Goal: Task Accomplishment & Management: Manage account settings

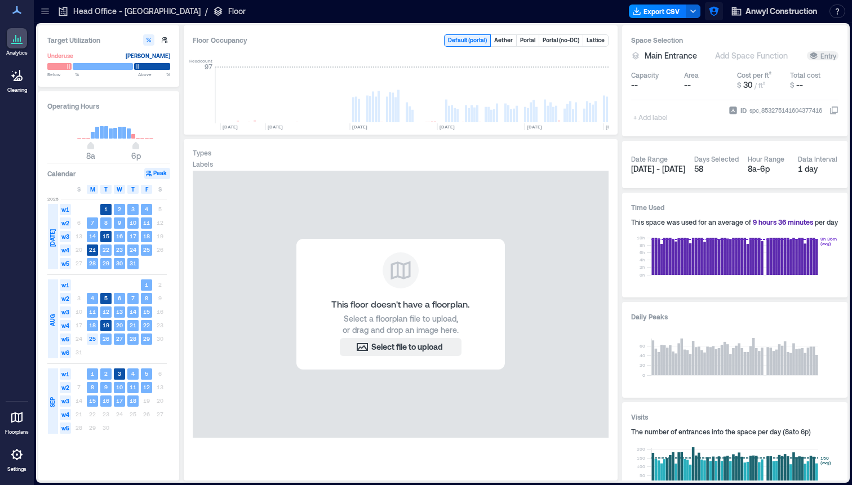
scroll to position [0, 4684]
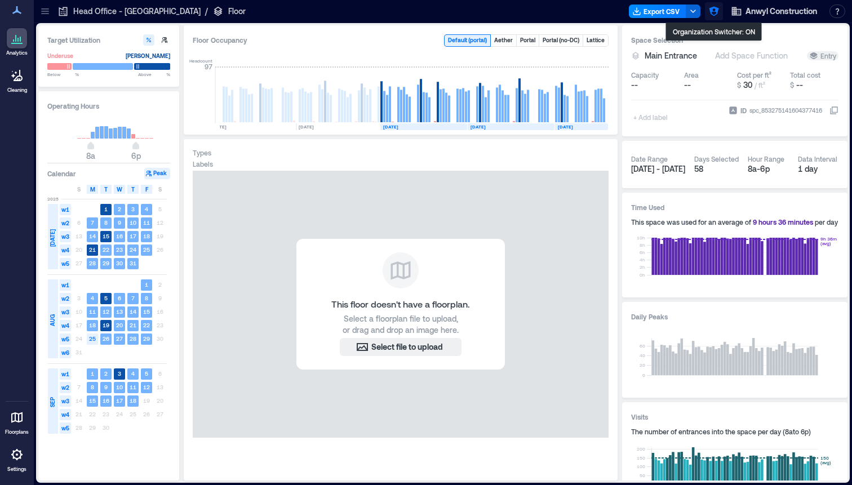
click at [706, 10] on button "button" at bounding box center [714, 11] width 18 height 18
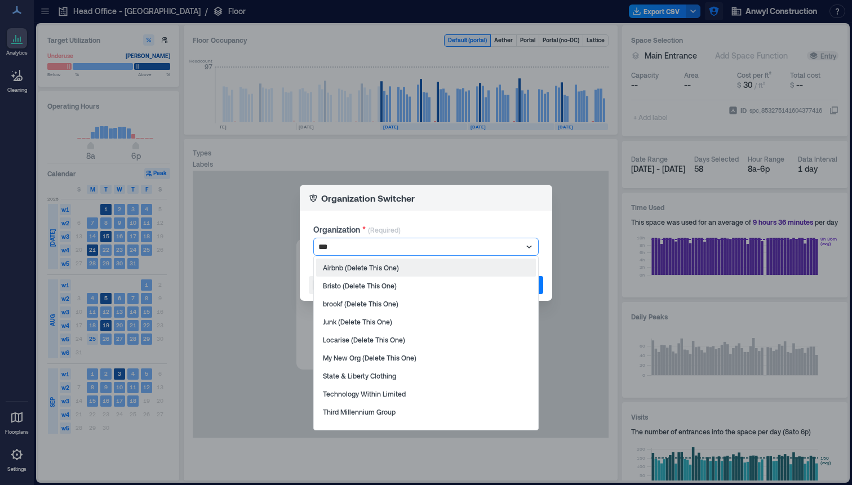
type input "****"
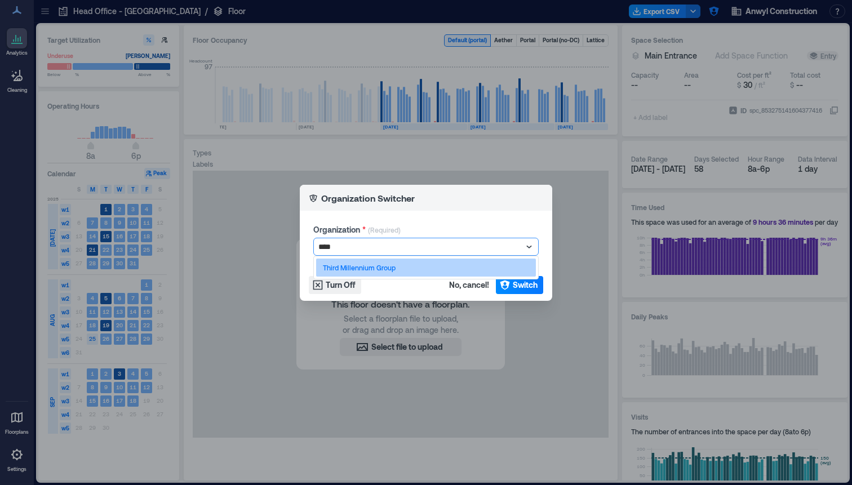
click at [443, 263] on div "Third Millennium Group" at bounding box center [426, 268] width 220 height 18
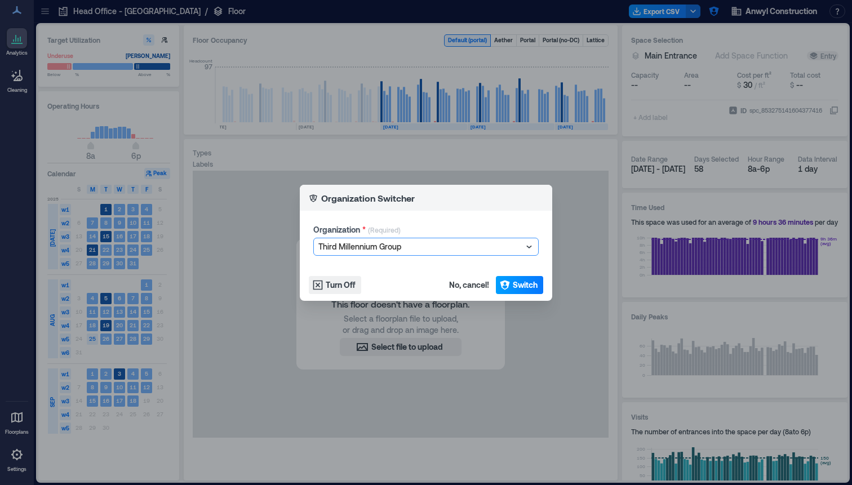
click at [531, 283] on span "Switch" at bounding box center [525, 285] width 25 height 11
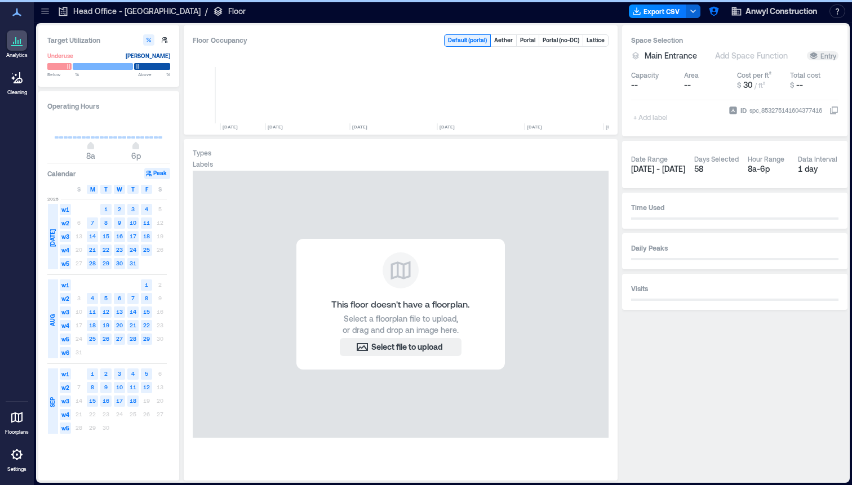
scroll to position [0, 4684]
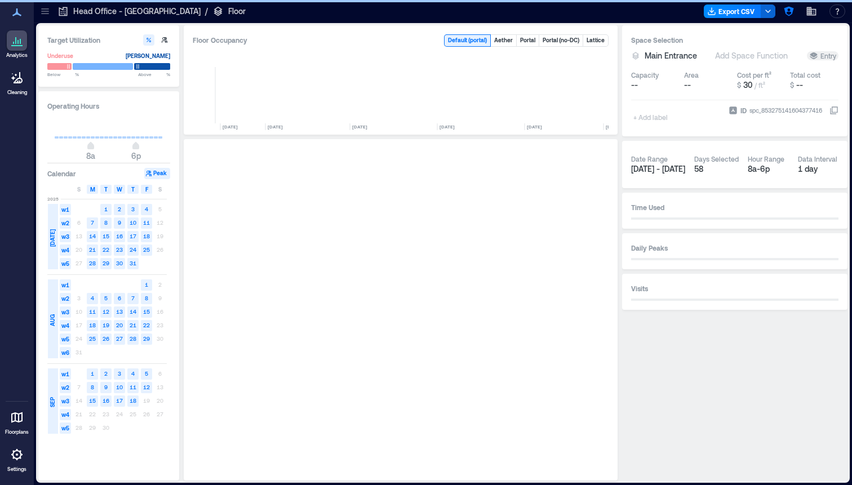
scroll to position [0, 4684]
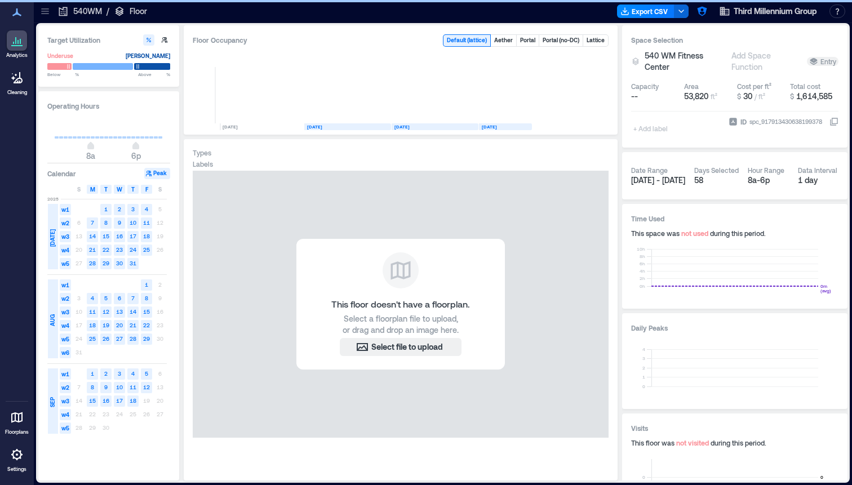
click at [44, 11] on icon at bounding box center [44, 11] width 7 height 1
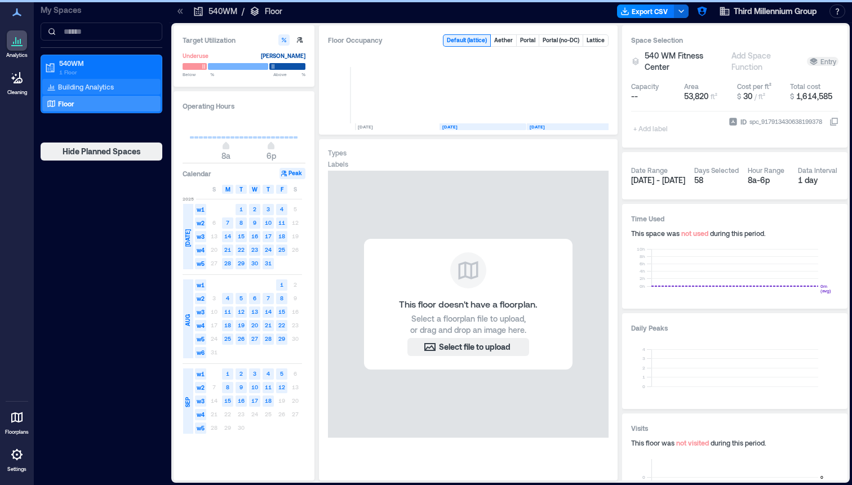
click at [92, 88] on p "Building Analytics" at bounding box center [86, 86] width 56 height 9
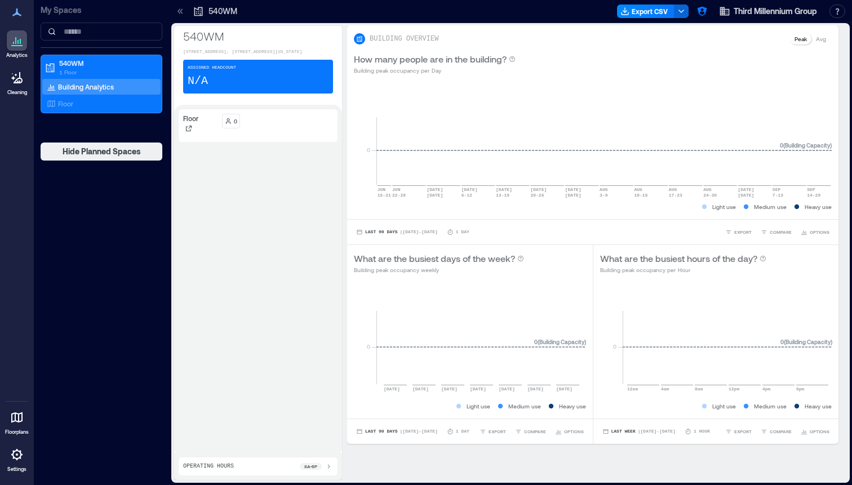
click at [180, 16] on icon at bounding box center [180, 11] width 11 height 11
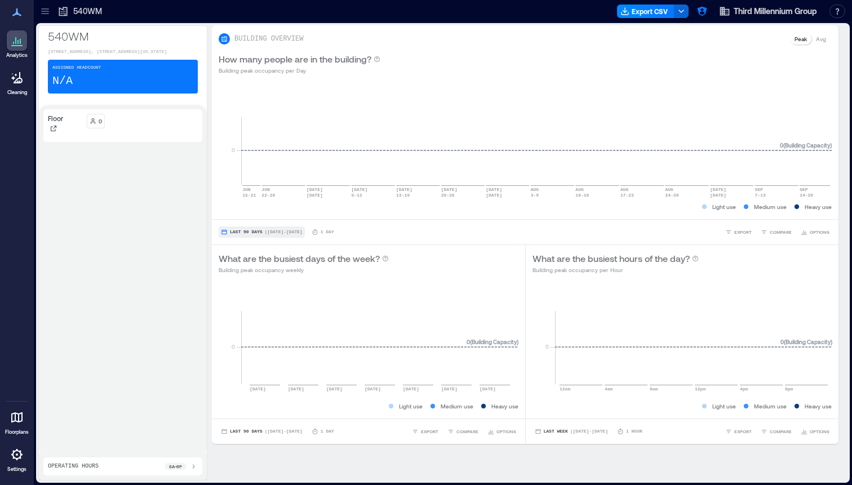
click at [245, 232] on span "Last 90 Days" at bounding box center [246, 232] width 33 height 0
click at [248, 211] on span "Custom" at bounding box center [241, 211] width 24 height 8
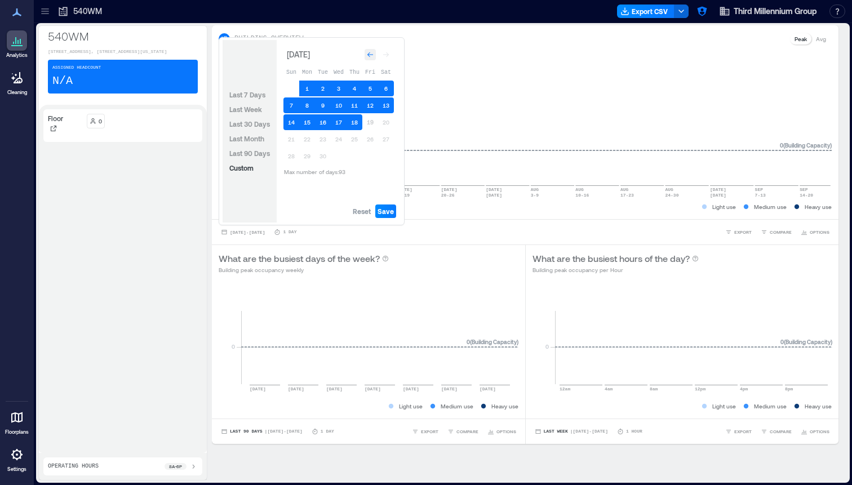
click at [368, 54] on icon "Go to previous month" at bounding box center [370, 54] width 7 height 7
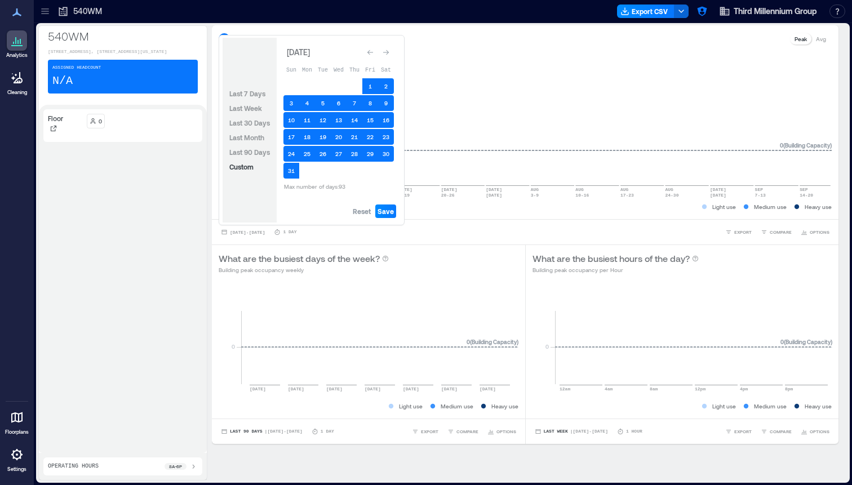
click at [368, 54] on icon "Go to previous month" at bounding box center [370, 52] width 7 height 7
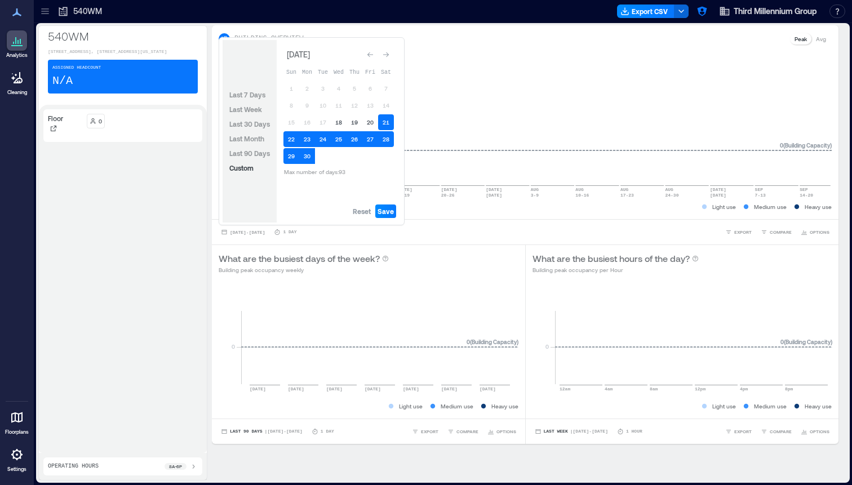
click at [368, 54] on icon "Go to previous month" at bounding box center [370, 54] width 7 height 7
click at [388, 57] on icon "Go to next month" at bounding box center [386, 54] width 7 height 7
click at [339, 120] on button "18" at bounding box center [339, 122] width 16 height 16
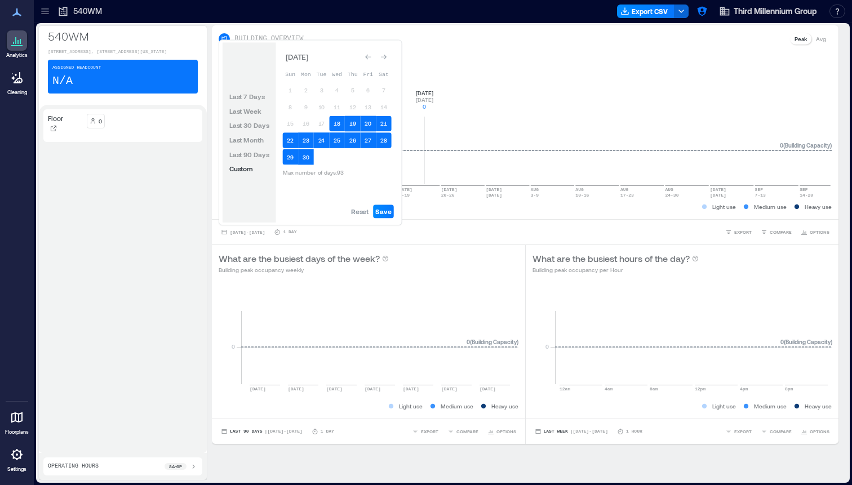
click at [424, 113] on rect at bounding box center [536, 137] width 591 height 96
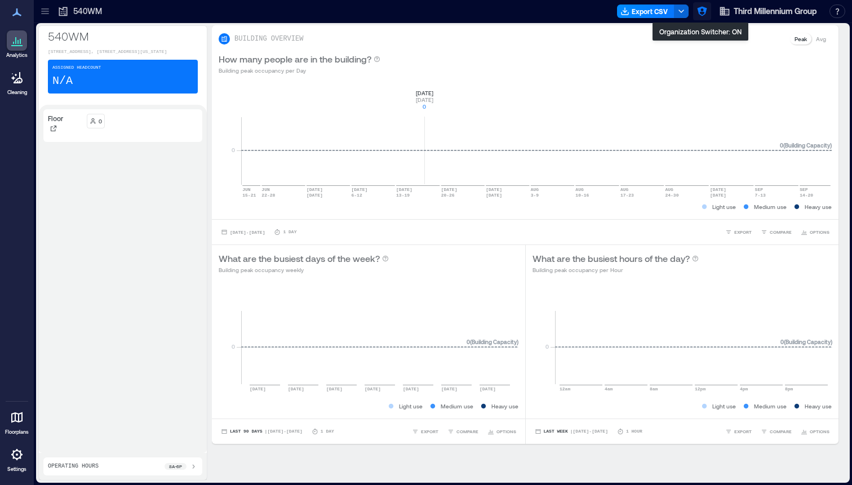
click at [698, 10] on icon "button" at bounding box center [702, 12] width 10 height 10
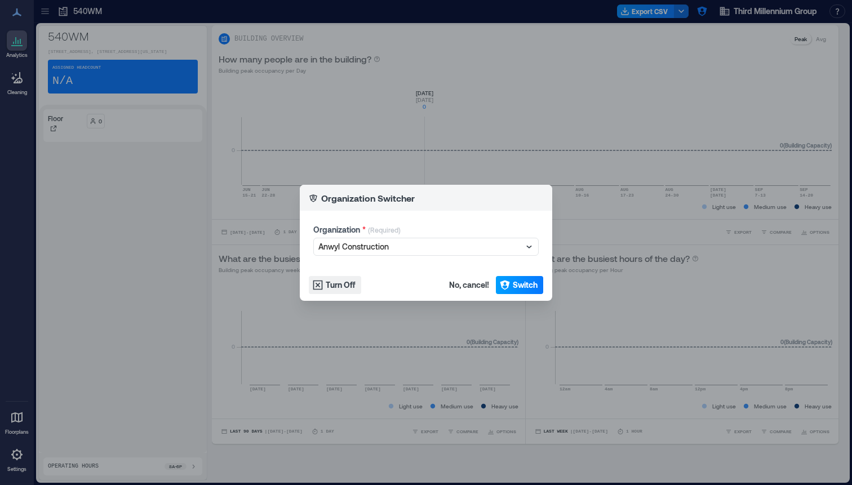
click at [534, 283] on span "Switch" at bounding box center [525, 285] width 25 height 11
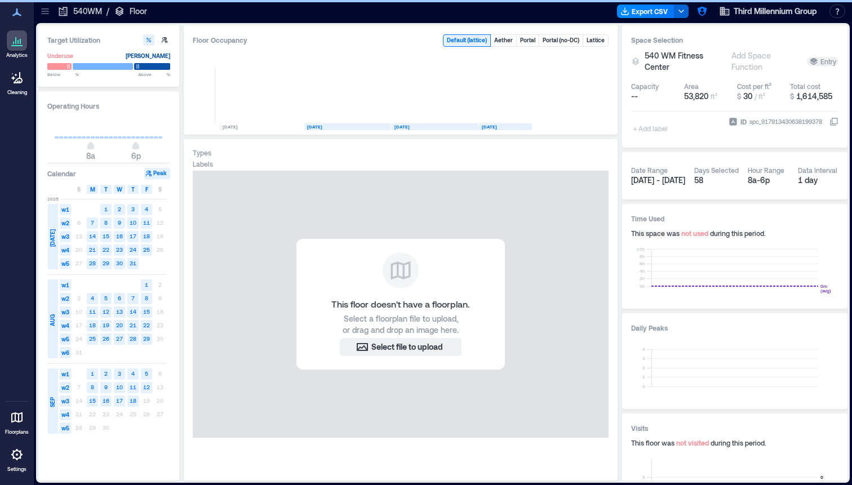
click at [48, 11] on icon at bounding box center [44, 11] width 7 height 1
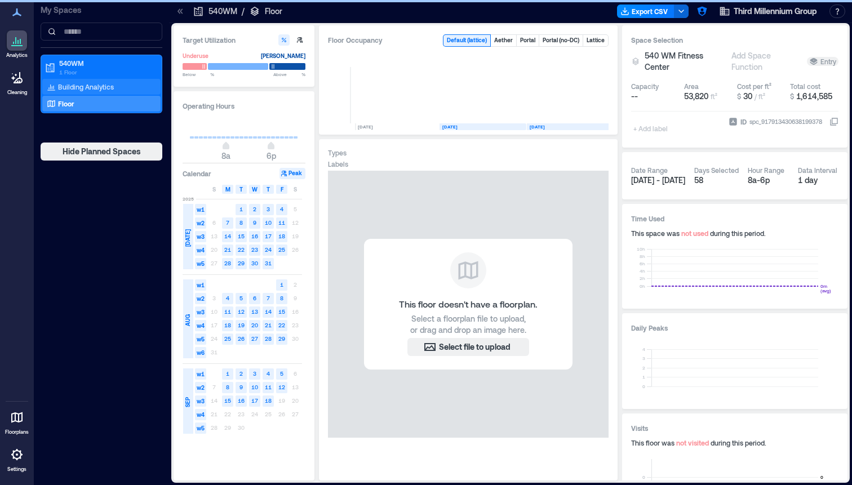
click at [82, 85] on p "Building Analytics" at bounding box center [86, 86] width 56 height 9
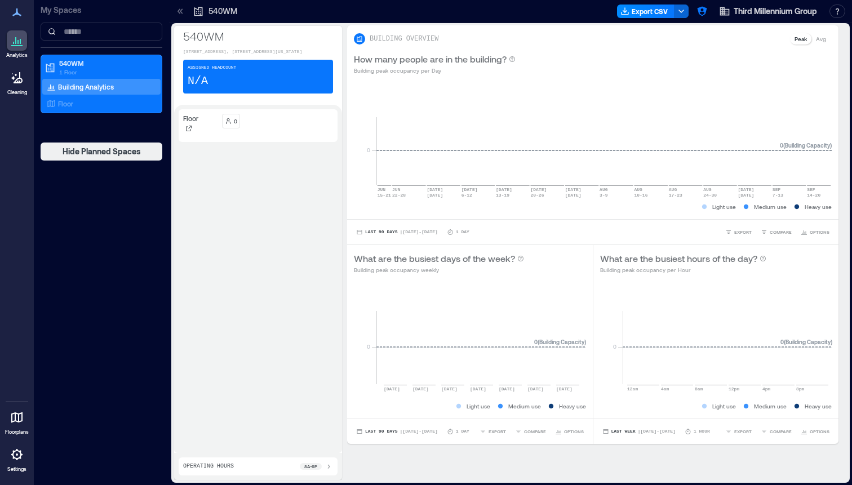
click at [180, 15] on icon at bounding box center [180, 11] width 11 height 11
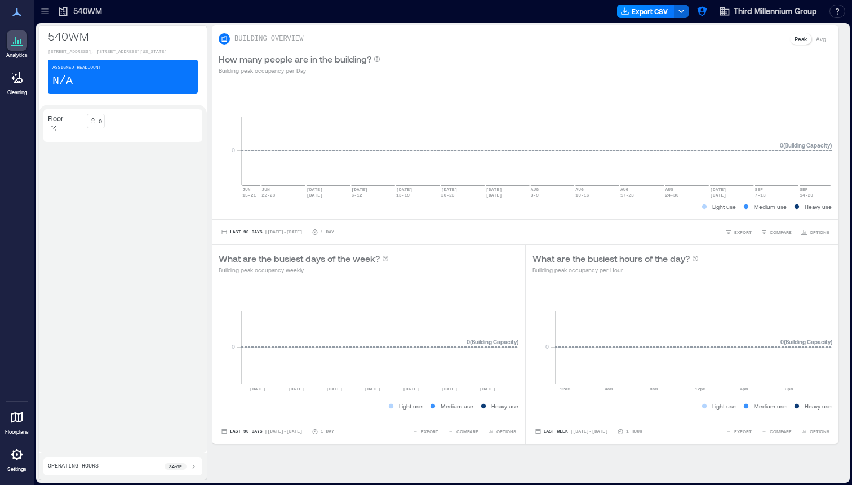
click at [14, 452] on icon at bounding box center [16, 454] width 11 height 11
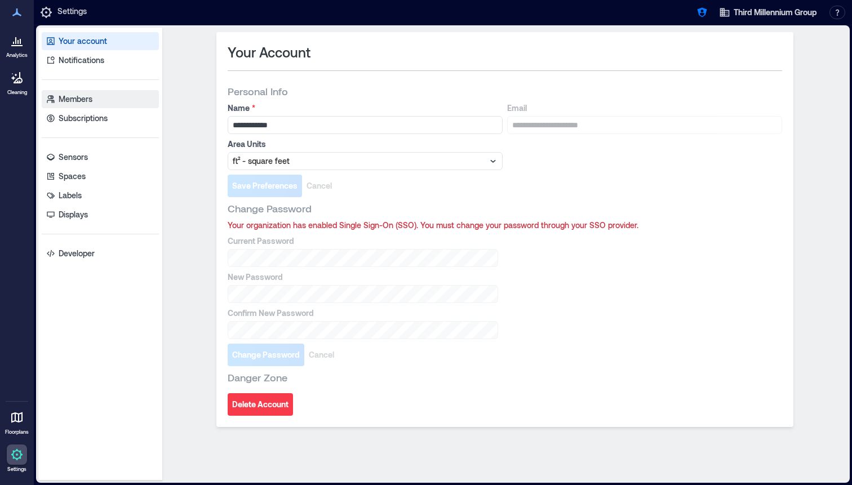
click at [89, 97] on p "Members" at bounding box center [76, 99] width 34 height 11
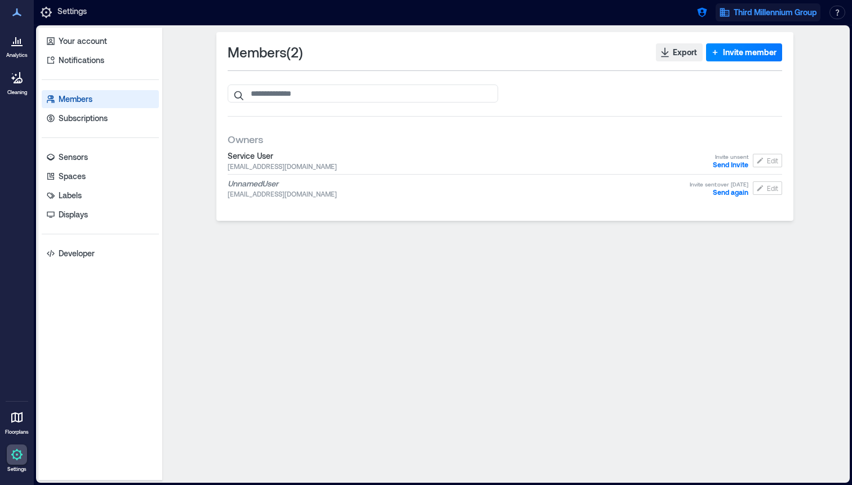
click at [741, 16] on span "Third Millennium Group" at bounding box center [775, 12] width 83 height 11
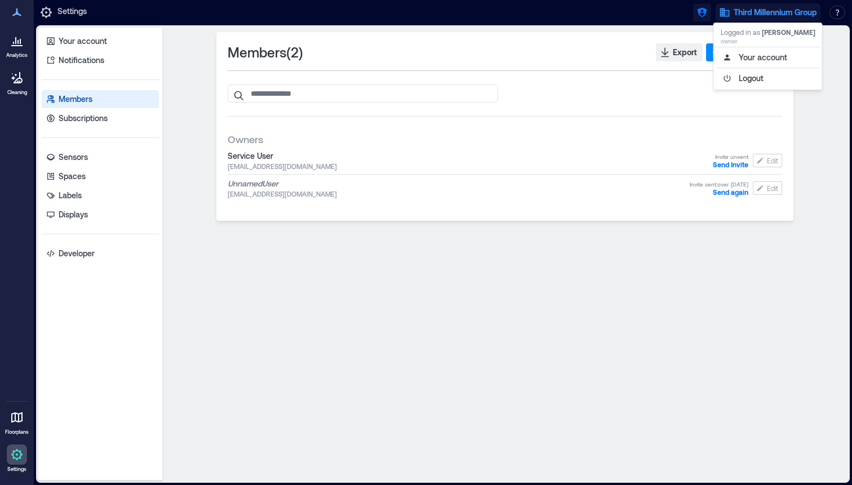
click at [697, 8] on icon "button" at bounding box center [702, 12] width 11 height 11
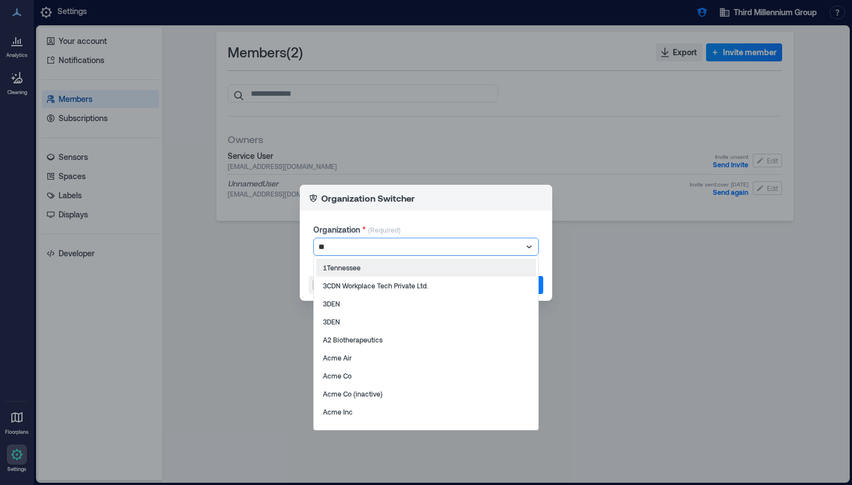
type input "***"
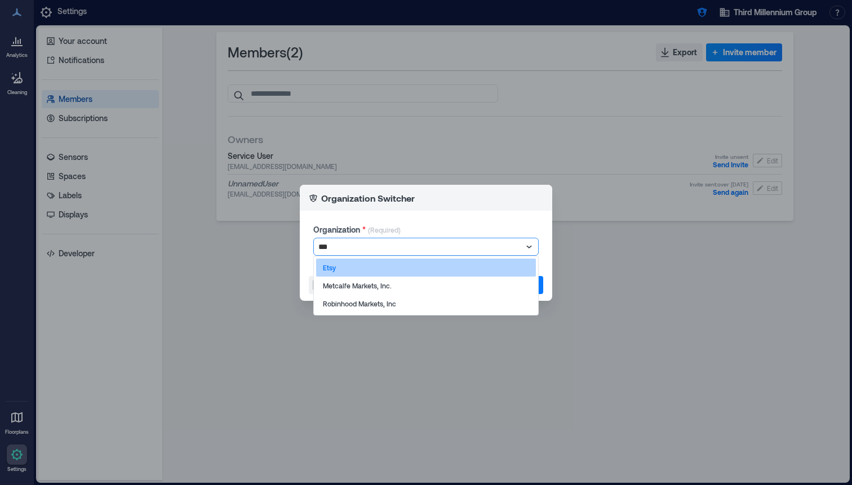
click at [368, 268] on div "Etsy" at bounding box center [426, 268] width 220 height 18
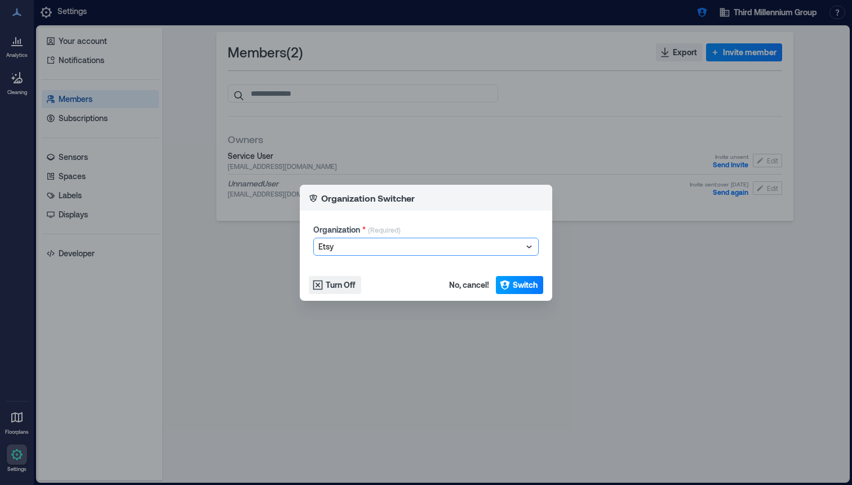
click at [520, 286] on span "Switch" at bounding box center [525, 285] width 25 height 11
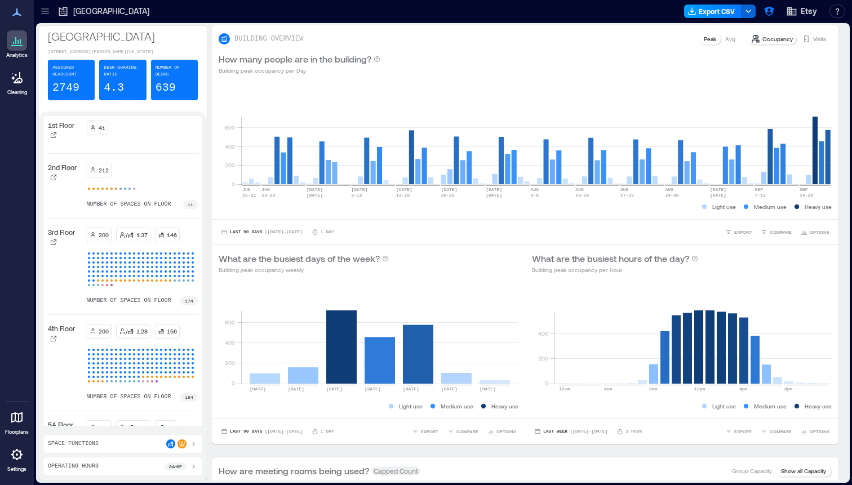
click at [704, 10] on button "Export CSV" at bounding box center [712, 12] width 57 height 14
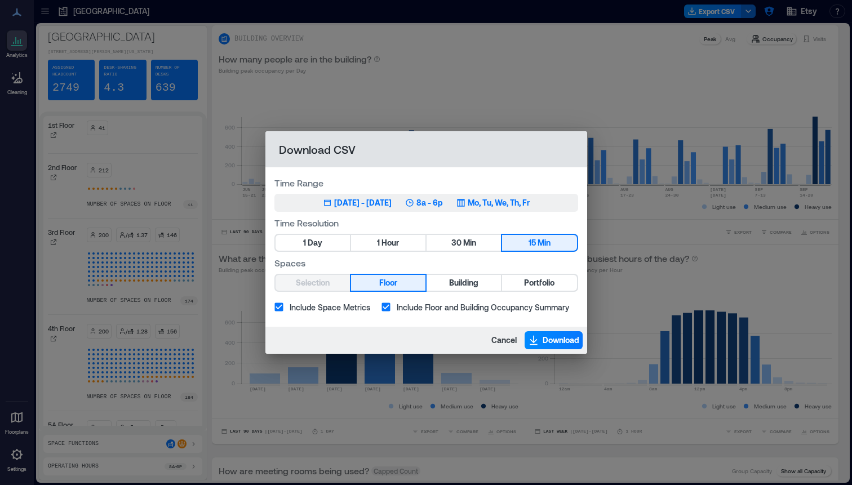
click at [379, 209] on button "Jun 19, 2025 - Sep 18, 2025 8a - 6p Mo, Tu, We, Th, Fr" at bounding box center [427, 203] width 304 height 18
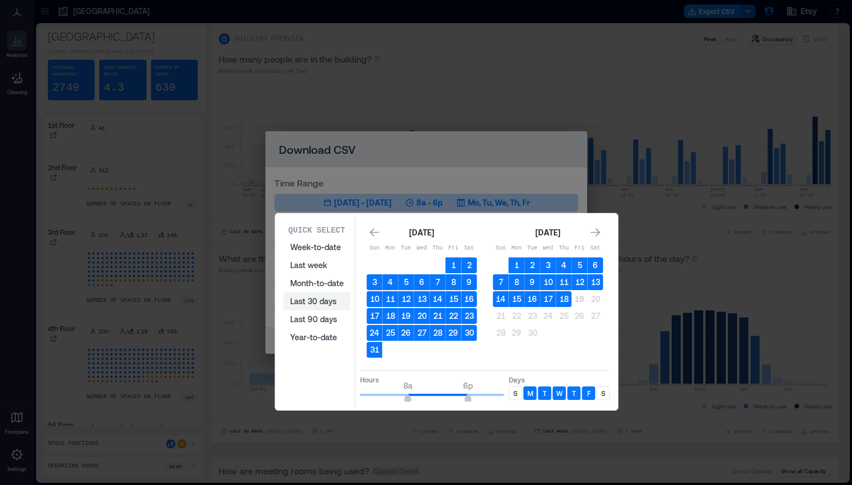
click at [325, 300] on button "Last 30 days" at bounding box center [317, 302] width 67 height 18
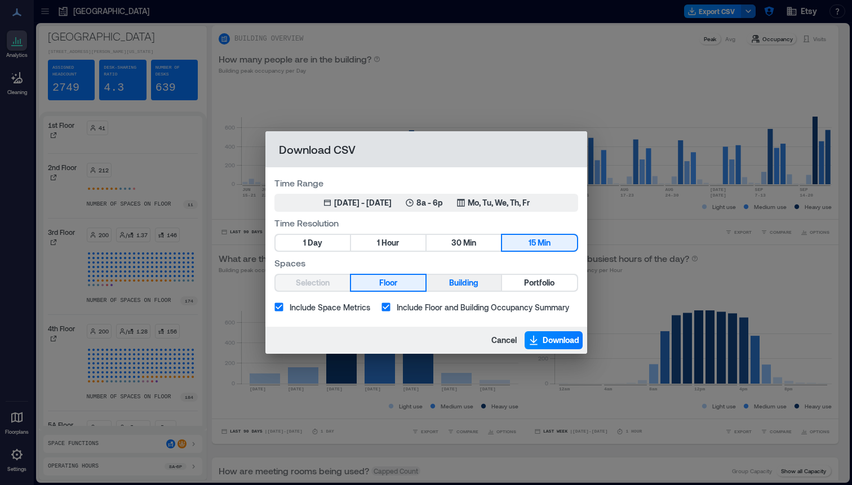
click at [462, 289] on span "Building" at bounding box center [463, 283] width 29 height 14
click at [566, 342] on span "Download" at bounding box center [561, 340] width 37 height 11
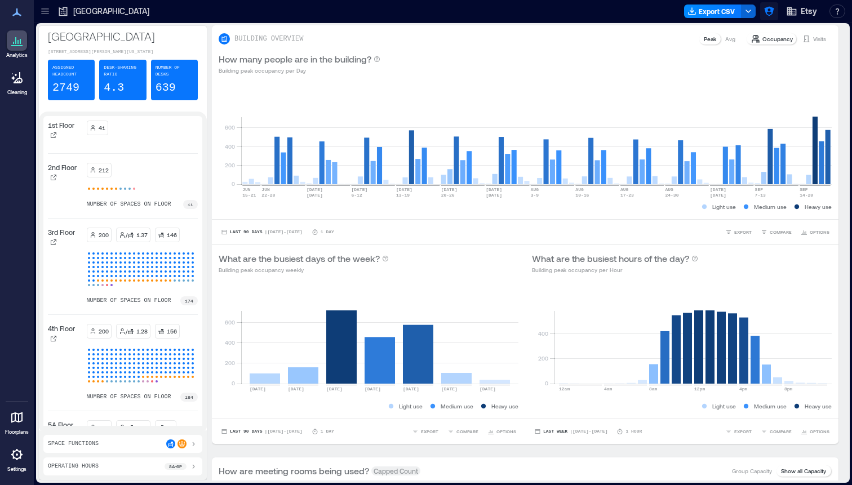
click at [771, 11] on icon "button" at bounding box center [769, 12] width 10 height 10
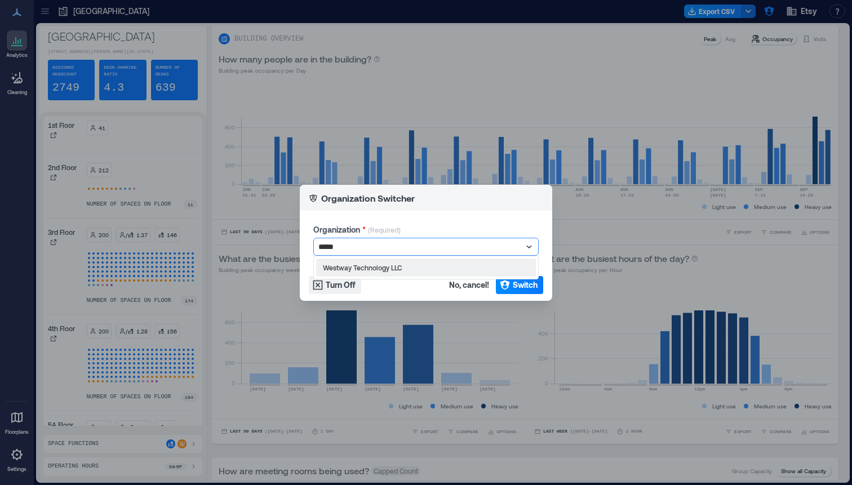
type input "******"
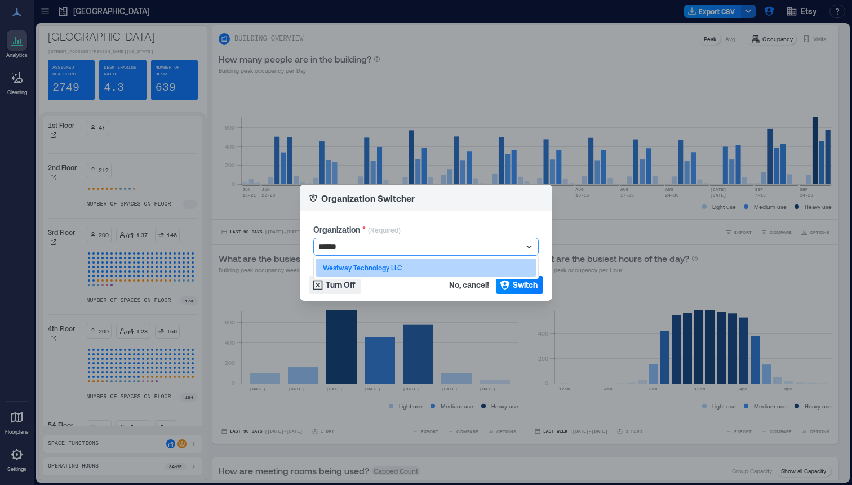
click at [374, 266] on p "Westway Technology LLC" at bounding box center [362, 267] width 79 height 9
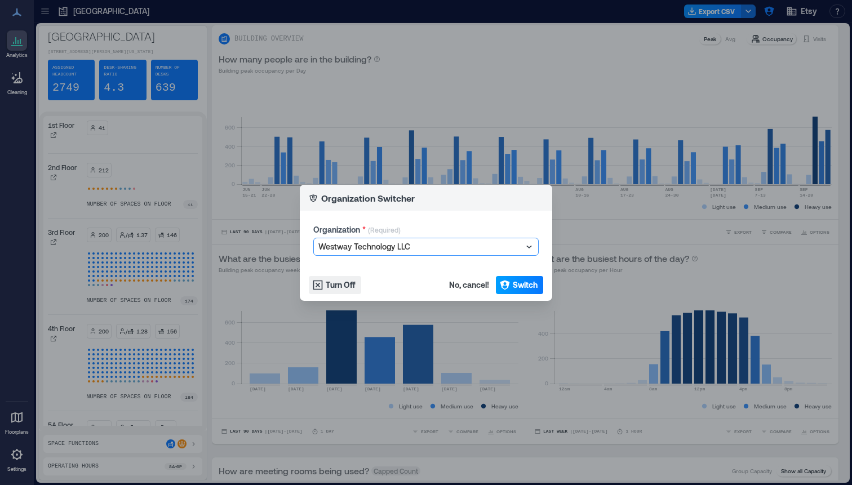
click at [521, 277] on button "Switch" at bounding box center [519, 285] width 47 height 18
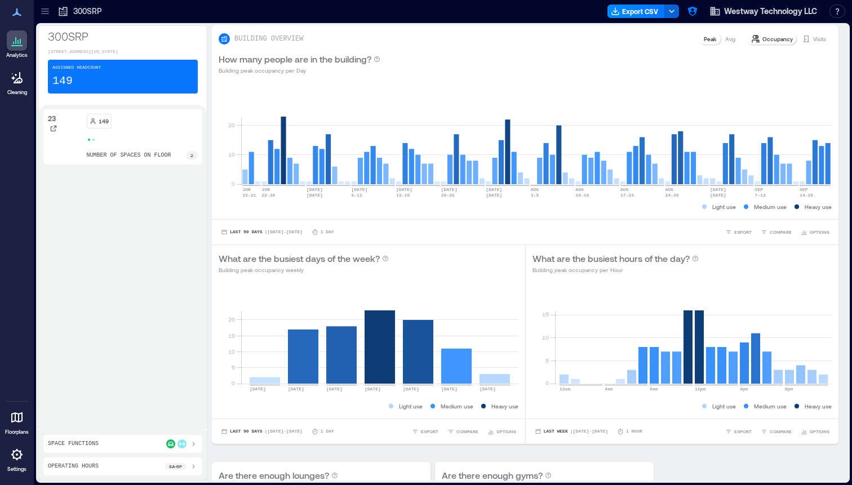
click at [20, 456] on icon at bounding box center [16, 454] width 11 height 11
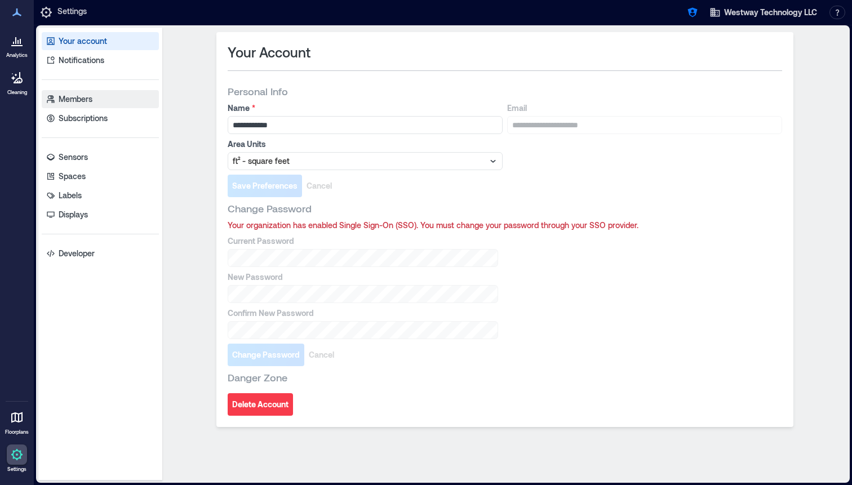
click at [97, 102] on link "Members" at bounding box center [100, 99] width 117 height 18
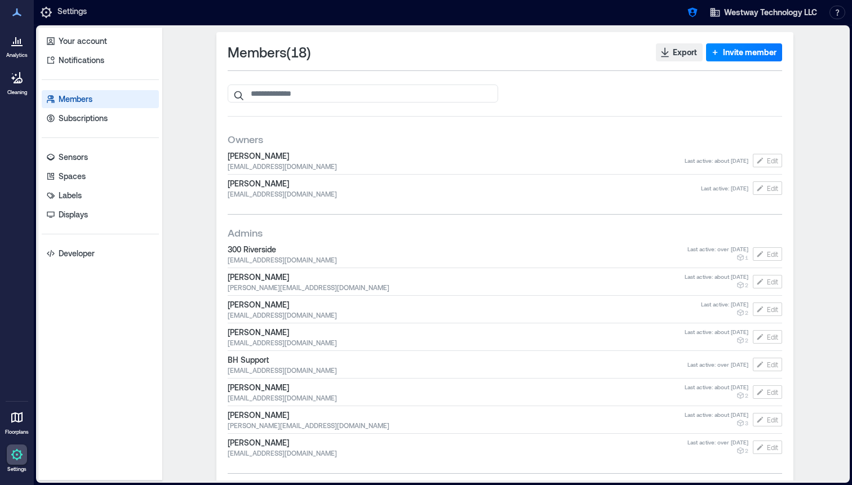
click at [16, 48] on div at bounding box center [17, 40] width 20 height 20
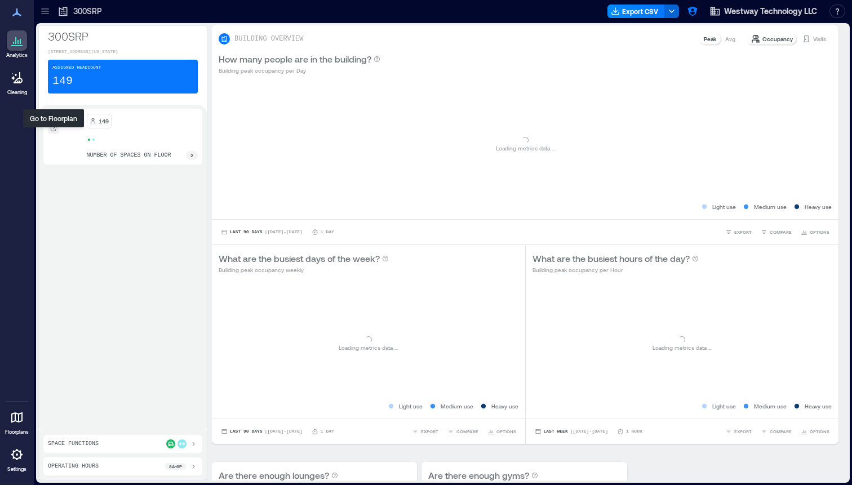
click at [56, 132] on icon at bounding box center [53, 128] width 7 height 7
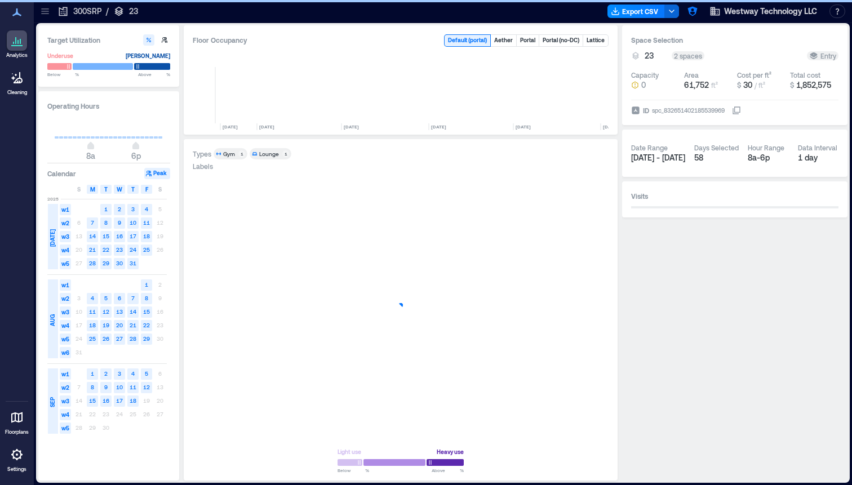
scroll to position [0, 4848]
click at [593, 425] on icon "button" at bounding box center [593, 422] width 10 height 11
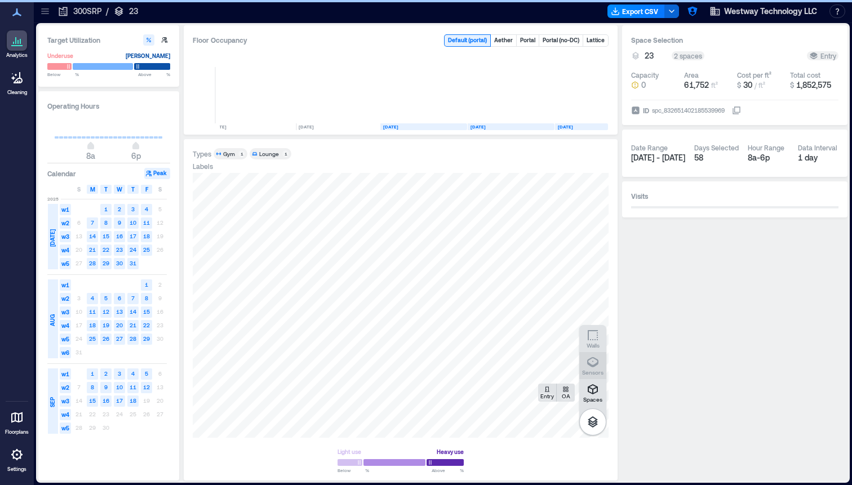
click at [592, 367] on icon "button" at bounding box center [593, 363] width 14 height 14
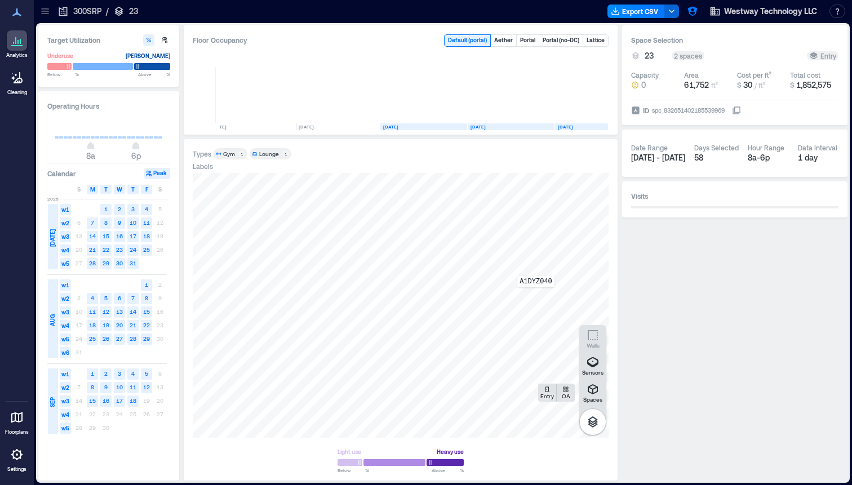
click at [536, 295] on div "A1DYZ040" at bounding box center [401, 305] width 416 height 265
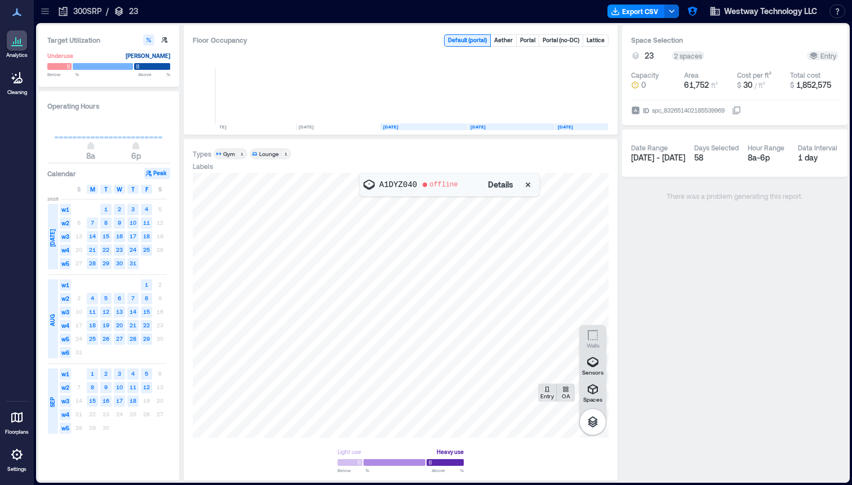
click at [506, 188] on span "Details" at bounding box center [500, 184] width 25 height 11
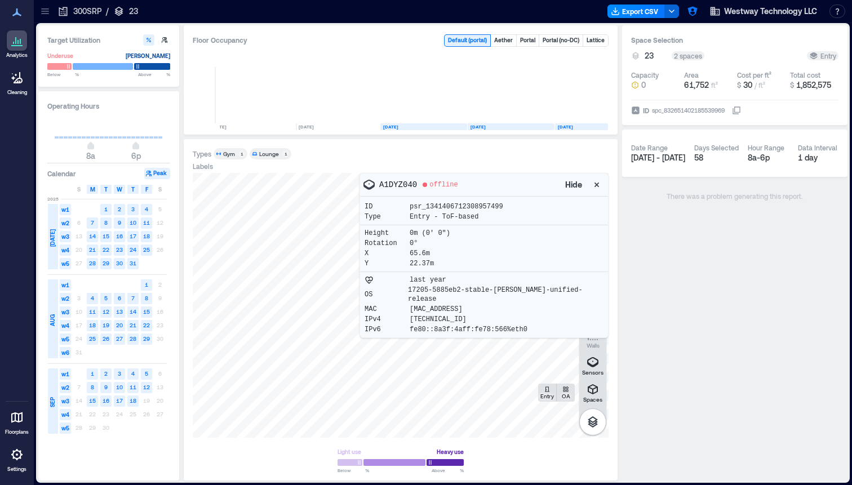
click at [591, 188] on icon "button" at bounding box center [596, 184] width 11 height 11
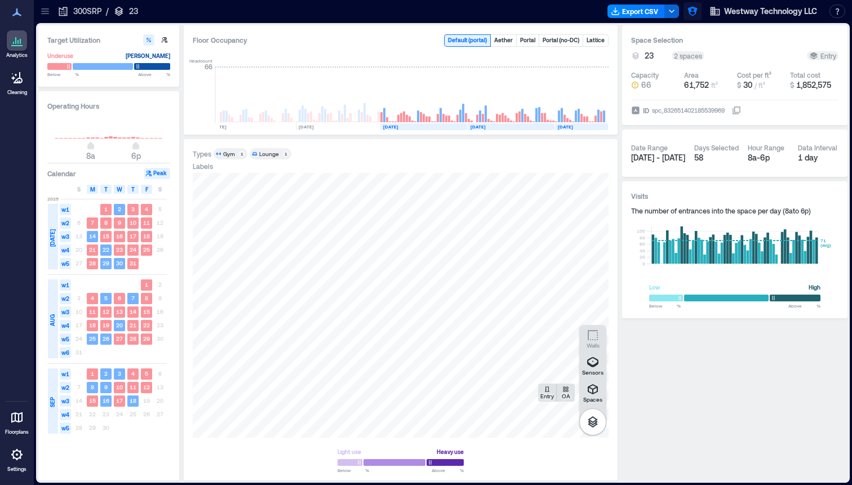
click at [694, 13] on icon "button" at bounding box center [692, 11] width 11 height 11
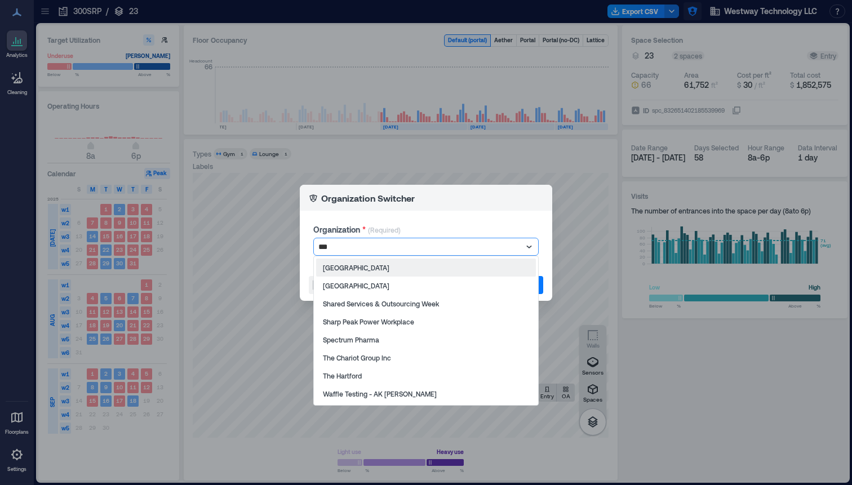
type input "****"
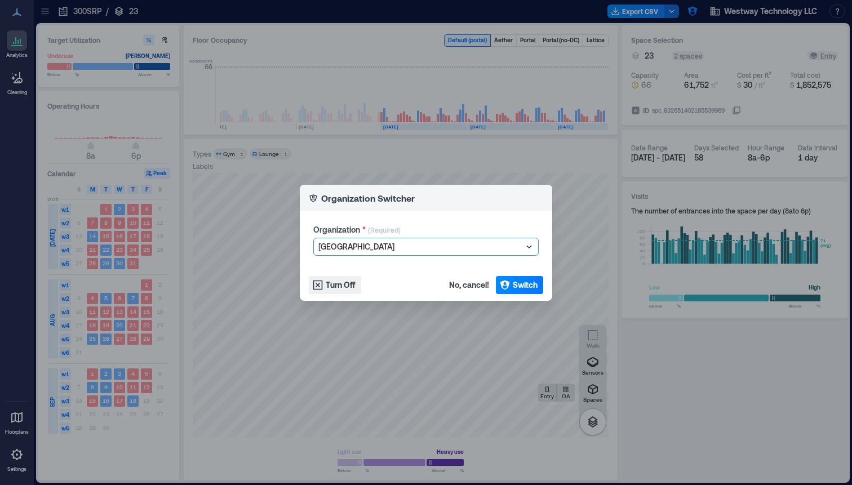
click at [519, 294] on footer "Turn Off No, cancel! Switch" at bounding box center [426, 285] width 253 height 32
click at [521, 284] on span "Switch" at bounding box center [525, 285] width 25 height 11
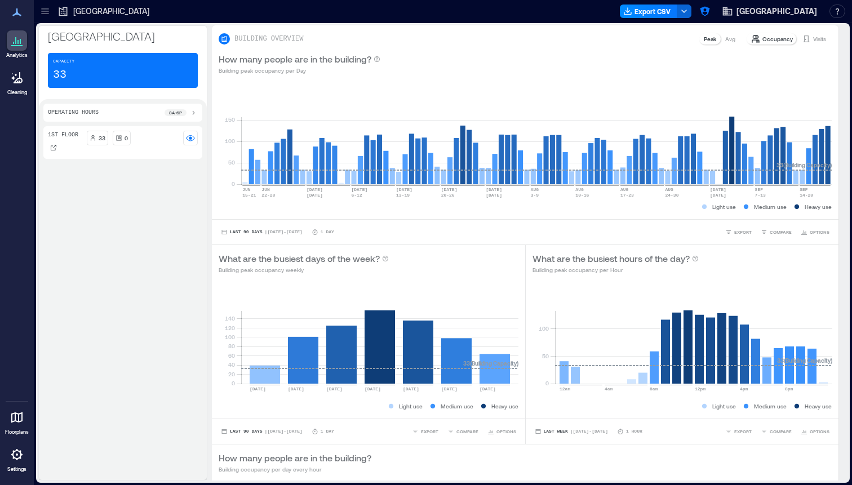
click at [16, 455] on icon at bounding box center [17, 455] width 14 height 14
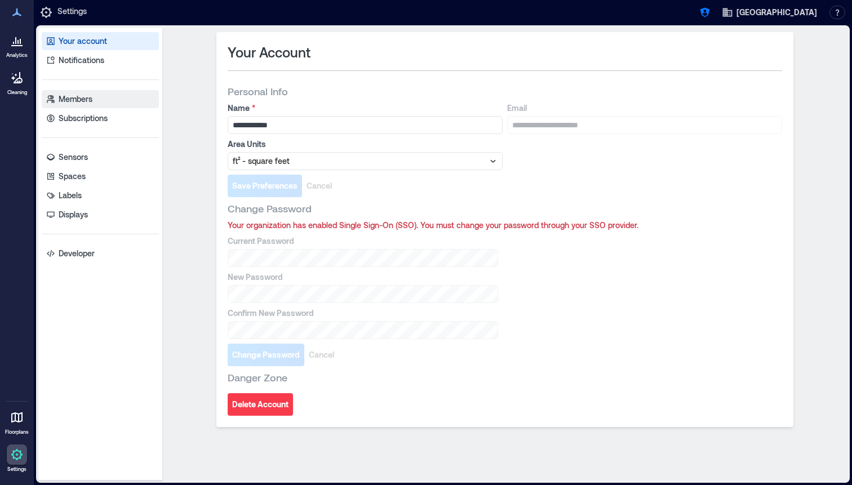
click at [101, 99] on link "Members" at bounding box center [100, 99] width 117 height 18
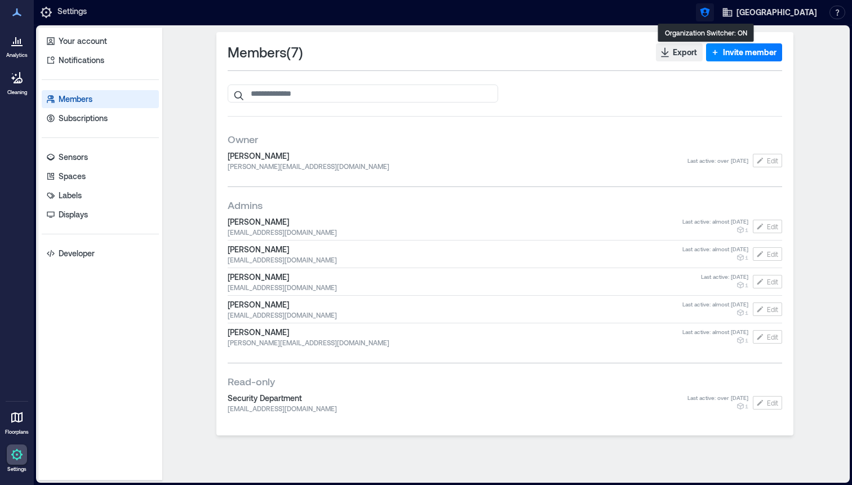
click at [702, 16] on icon "button" at bounding box center [705, 12] width 11 height 11
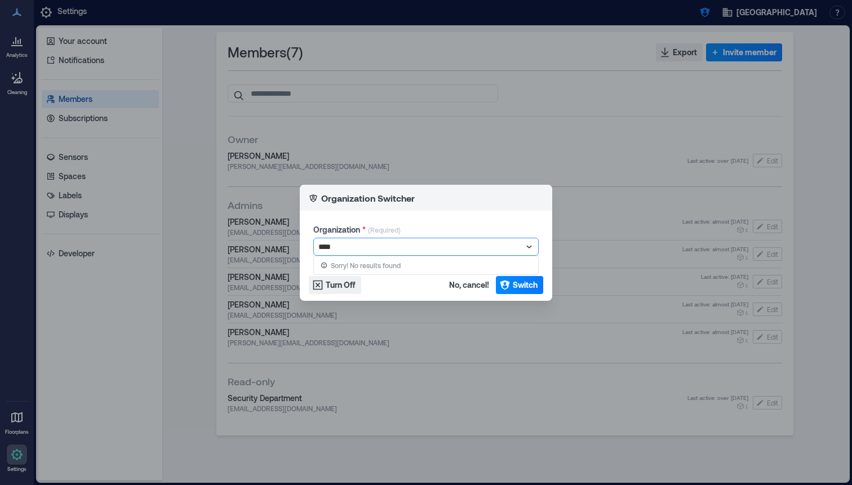
type input "***"
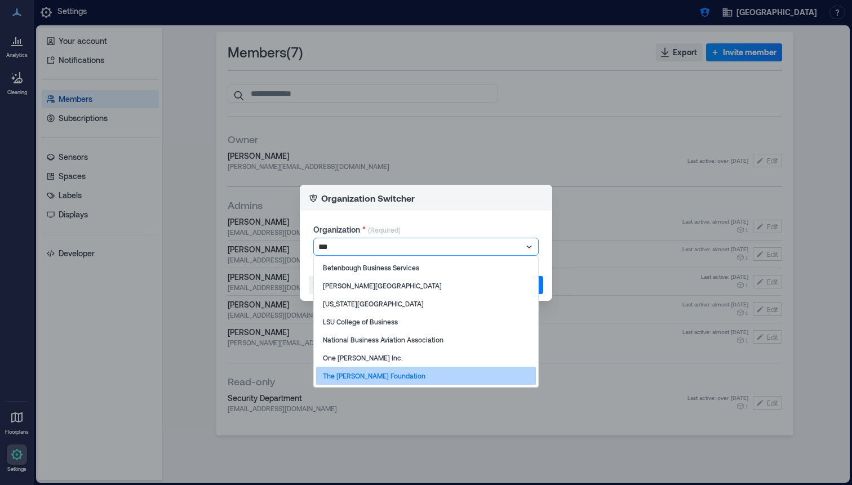
click at [437, 377] on div "The [PERSON_NAME] Foundation" at bounding box center [426, 376] width 220 height 18
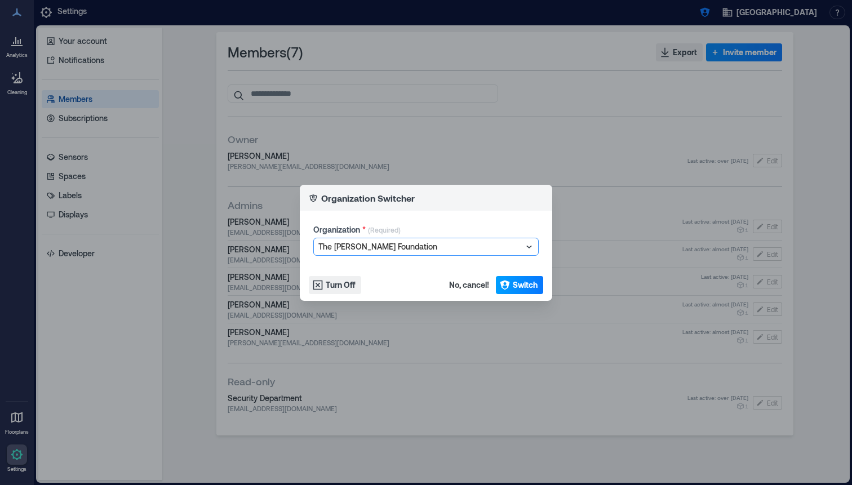
click at [524, 289] on span "Switch" at bounding box center [525, 285] width 25 height 11
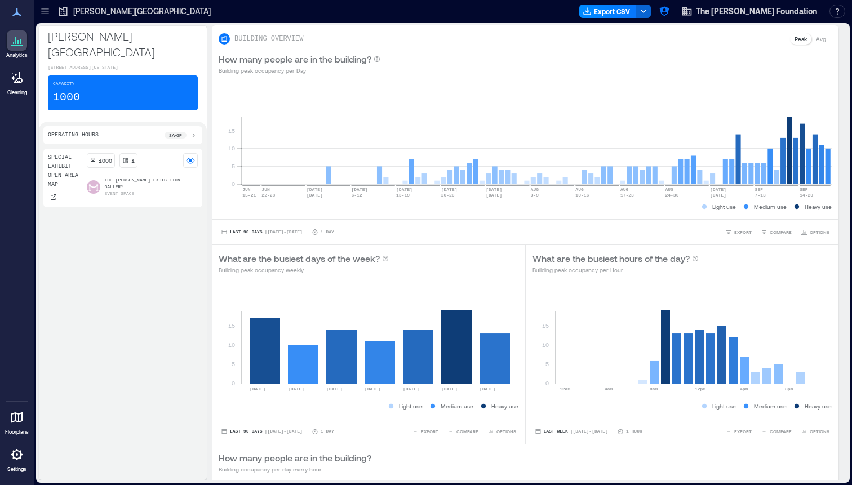
click at [11, 457] on icon at bounding box center [17, 455] width 14 height 14
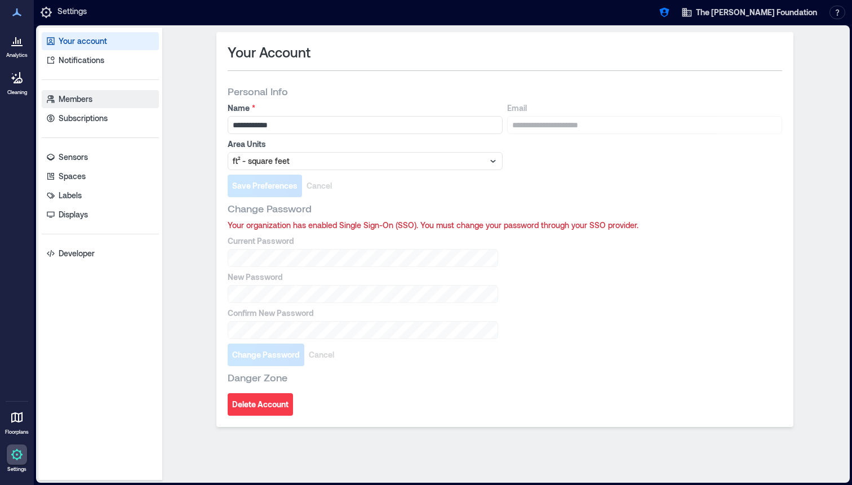
click at [89, 103] on p "Members" at bounding box center [76, 99] width 34 height 11
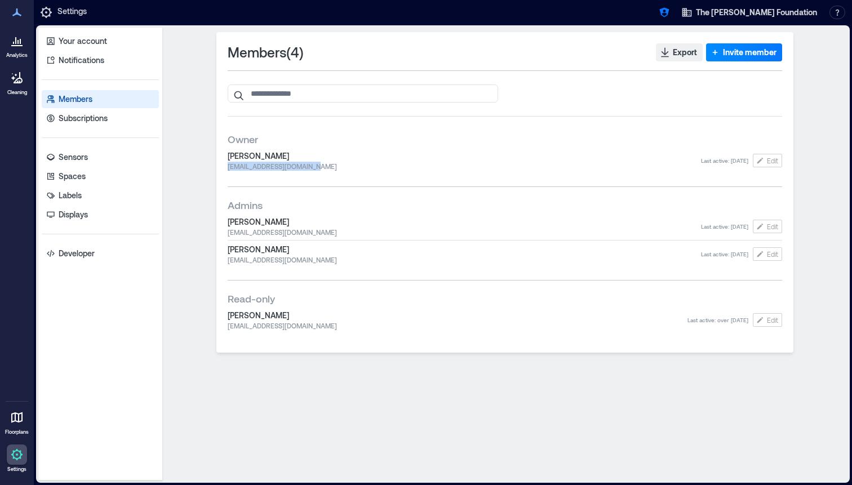
drag, startPoint x: 307, startPoint y: 168, endPoint x: 210, endPoint y: 169, distance: 97.5
click at [210, 169] on div "Members ( 4 ) Export Invite member Owner [PERSON_NAME] [PERSON_NAME][EMAIL_ADDR…" at bounding box center [505, 254] width 676 height 444
copy span "[EMAIL_ADDRESS][DOMAIN_NAME]"
